Goal: Information Seeking & Learning: Learn about a topic

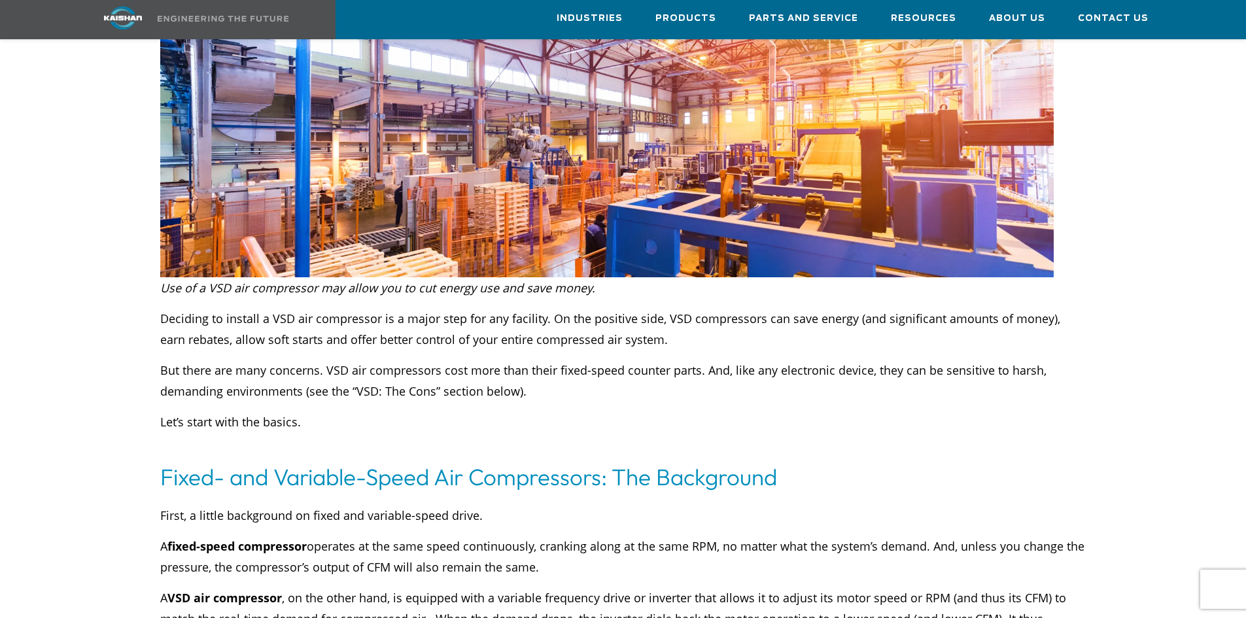
scroll to position [458, 0]
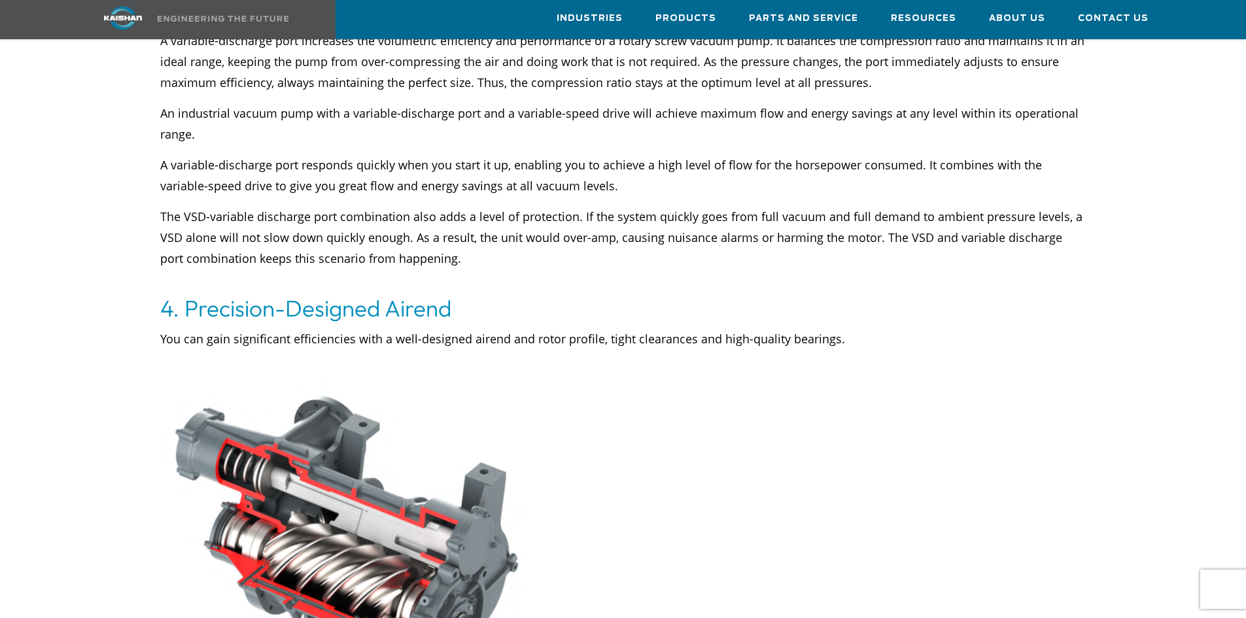
scroll to position [3923, 0]
